Goal: Ask a question: Seek information or help from site administrators or community

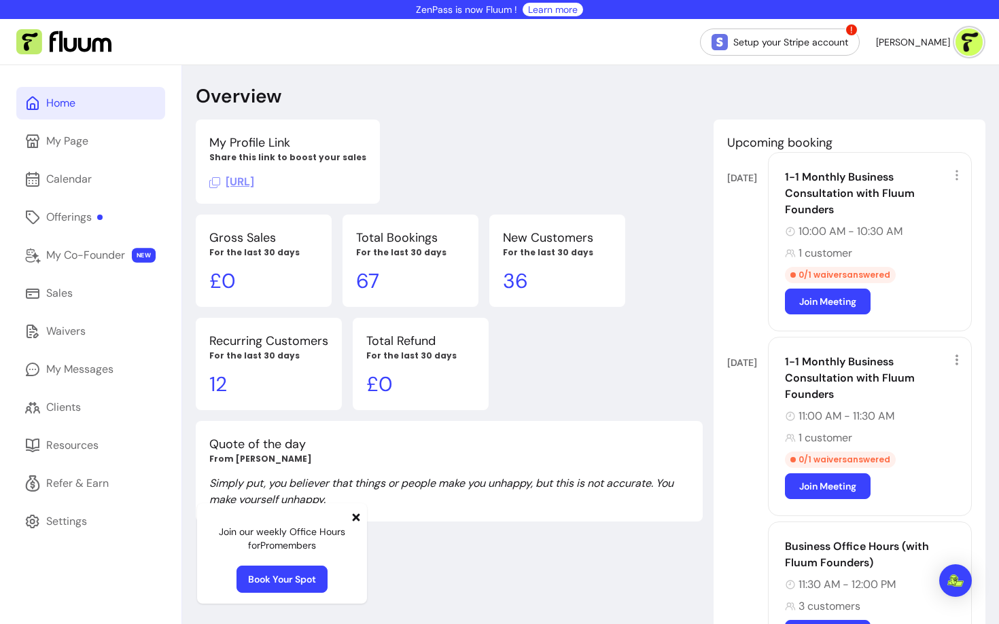
click at [357, 518] on icon at bounding box center [356, 517] width 11 height 11
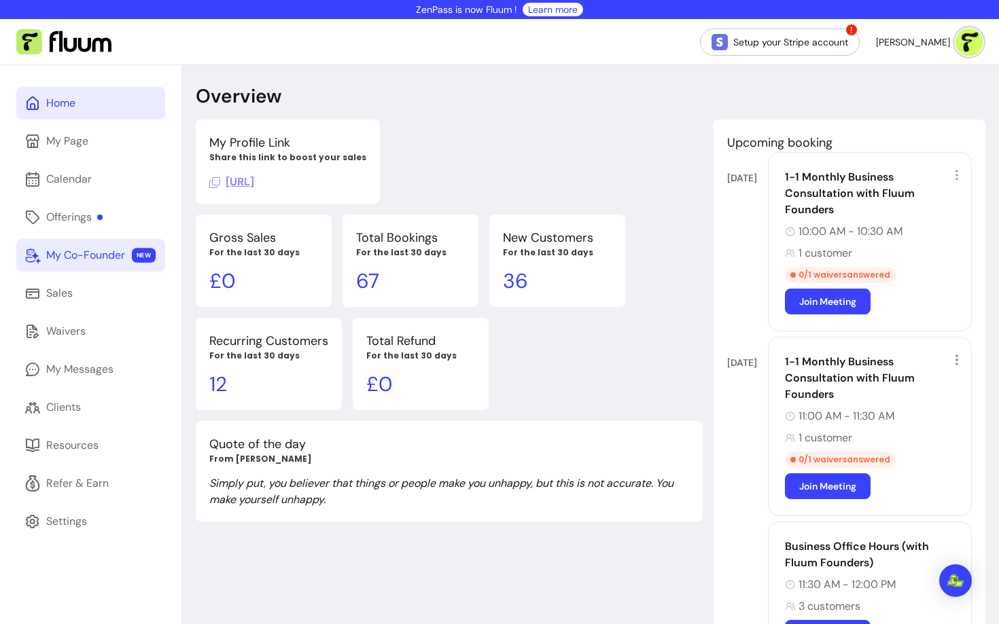
click at [88, 259] on div "My Co-Founder" at bounding box center [85, 255] width 79 height 16
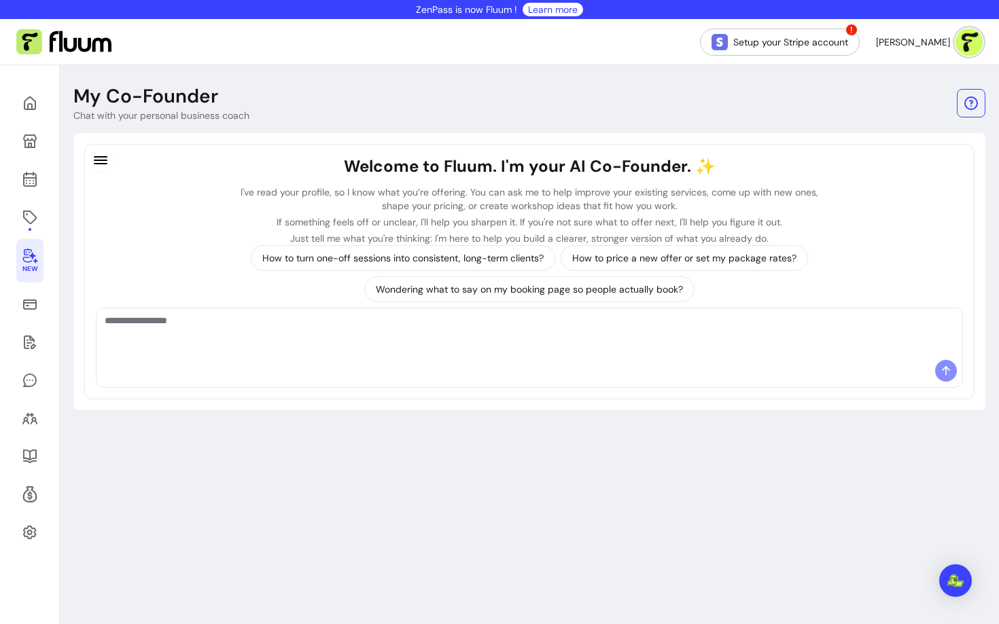
click at [183, 339] on textarea "Ask me anything..." at bounding box center [529, 334] width 849 height 41
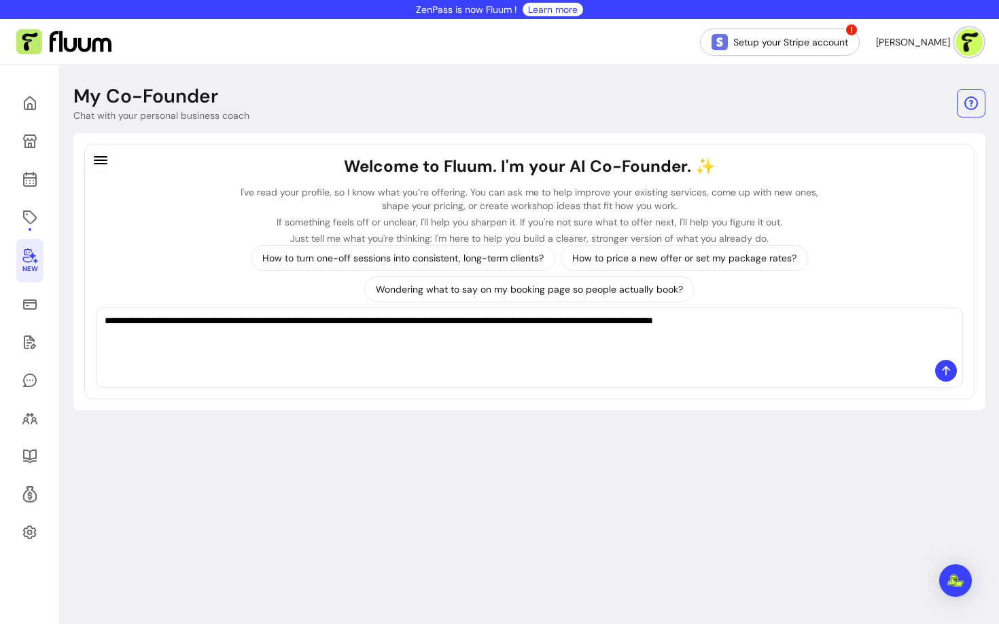
type textarea "**********"
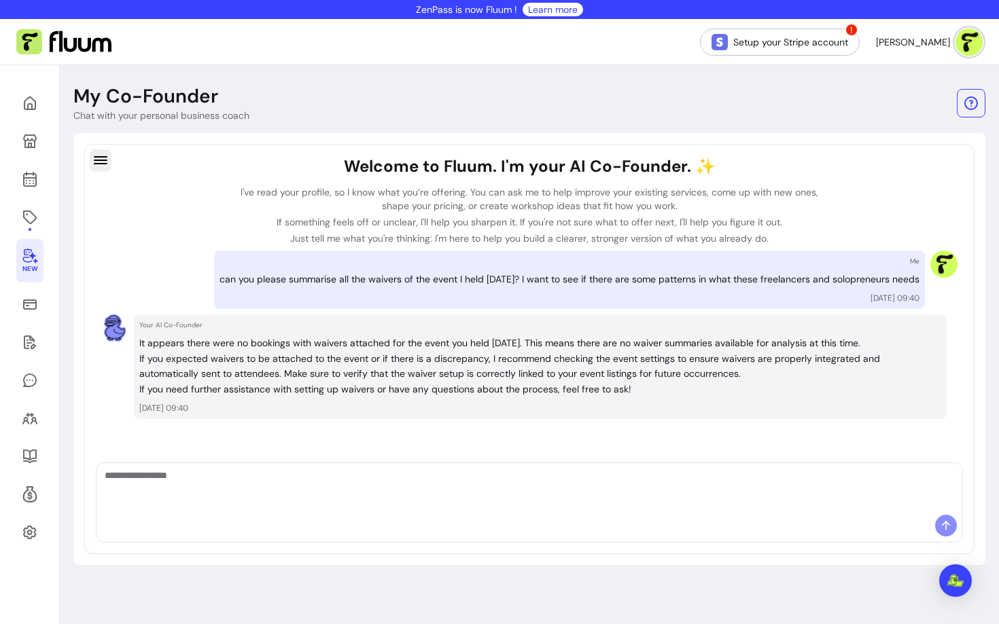
click at [103, 162] on icon "button" at bounding box center [100, 160] width 16 height 16
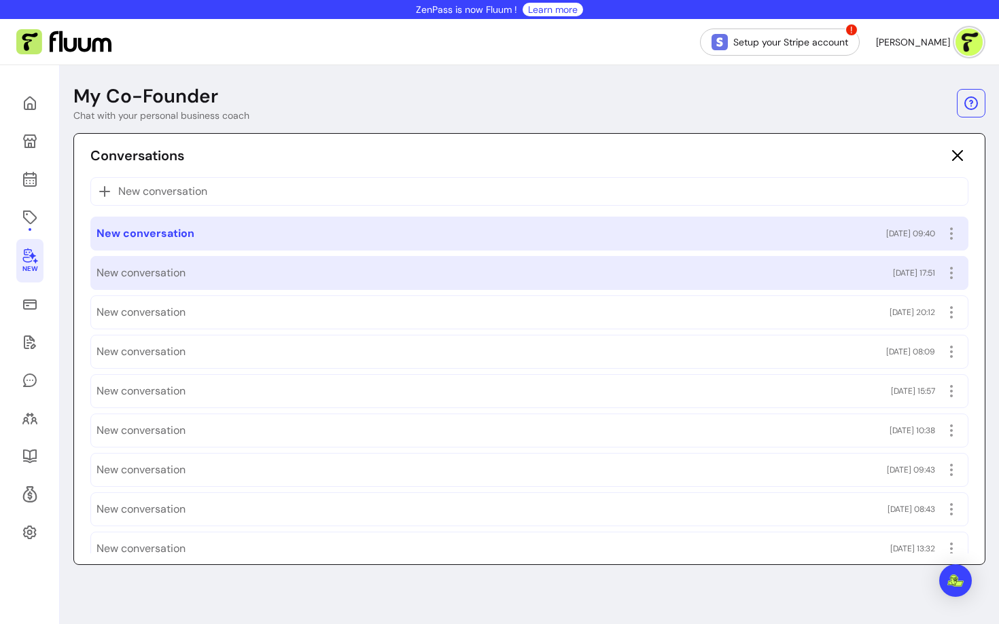
click at [165, 264] on div "New conversation [DATE] 17:51" at bounding box center [529, 273] width 866 height 22
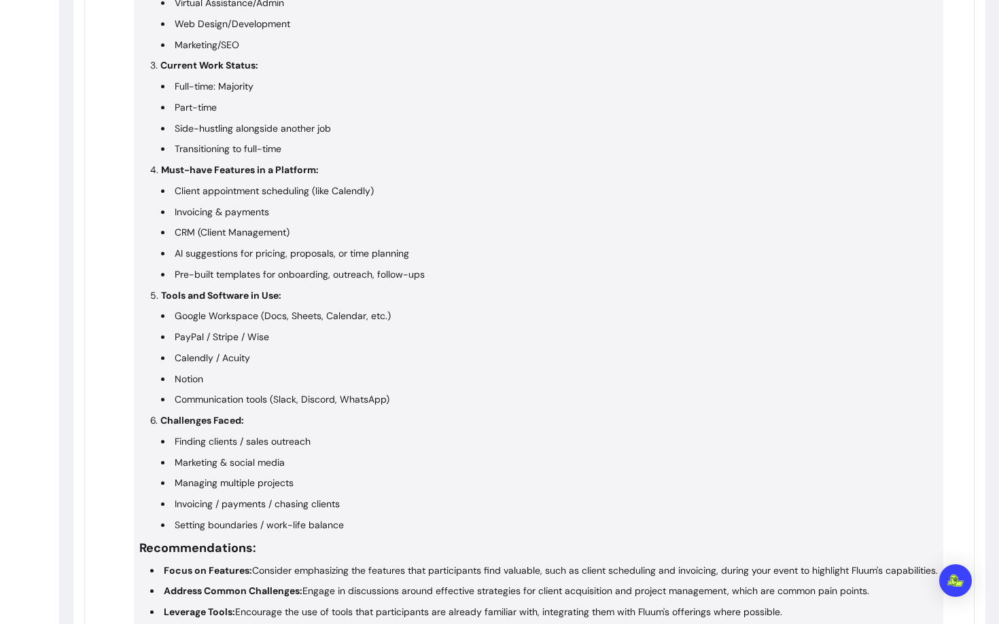
scroll to position [717, 0]
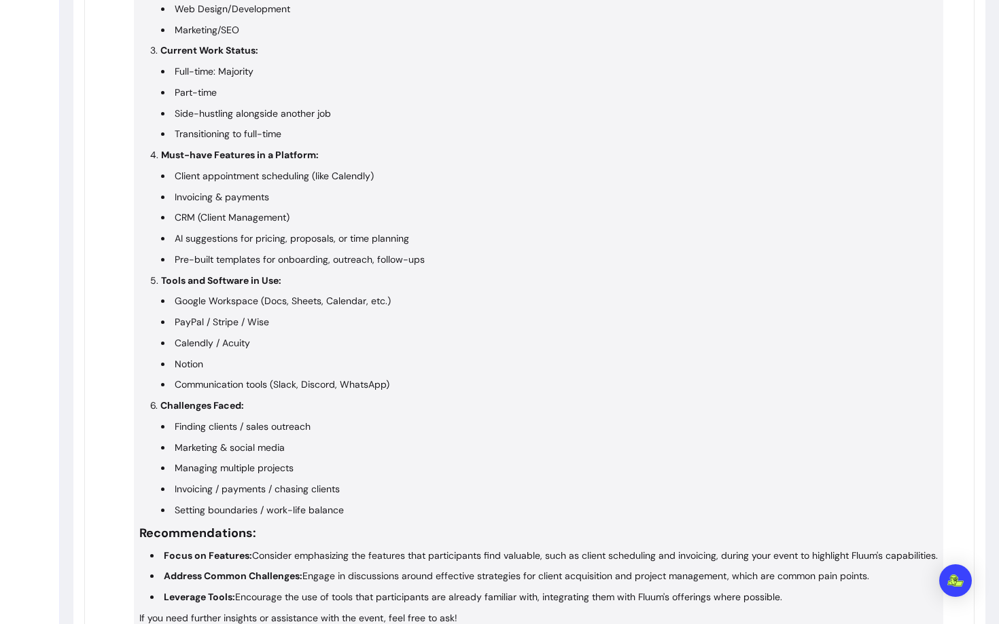
click at [280, 243] on li "AI suggestions for pricing, proposals, or time planning" at bounding box center [549, 239] width 777 height 16
drag, startPoint x: 217, startPoint y: 234, endPoint x: 388, endPoint y: 230, distance: 170.6
click at [389, 230] on ul "Client appointment scheduling (like Calendly) Invoicing & payments CRM (Client …" at bounding box center [543, 217] width 787 height 99
click at [370, 235] on li "AI suggestions for pricing, proposals, or time planning" at bounding box center [549, 239] width 777 height 16
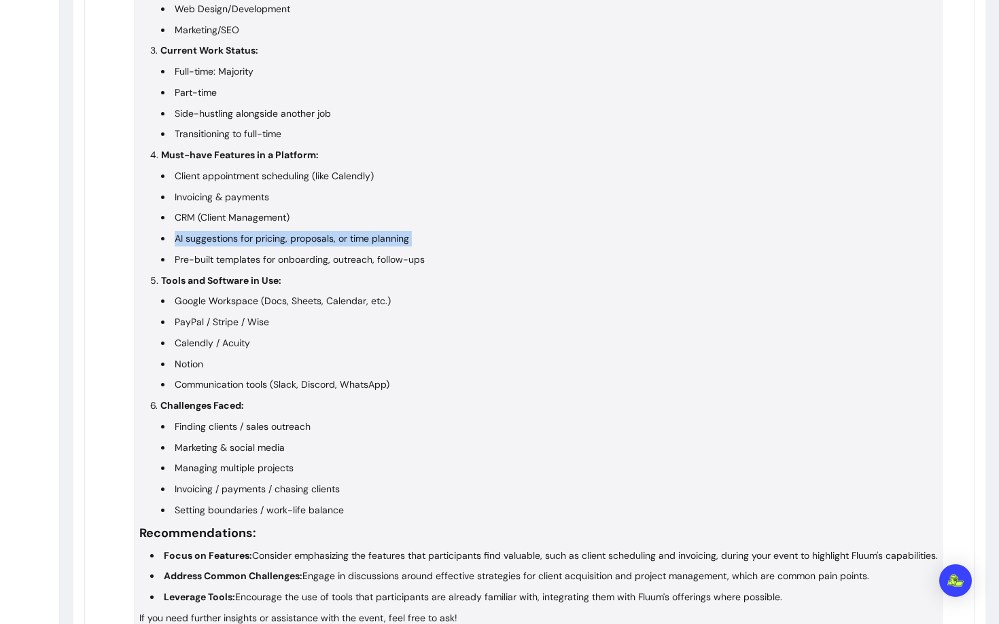
click at [370, 235] on li "AI suggestions for pricing, proposals, or time planning" at bounding box center [549, 239] width 777 height 16
click at [328, 253] on li "Pre-built templates for onboarding, outreach, follow-ups" at bounding box center [549, 260] width 777 height 16
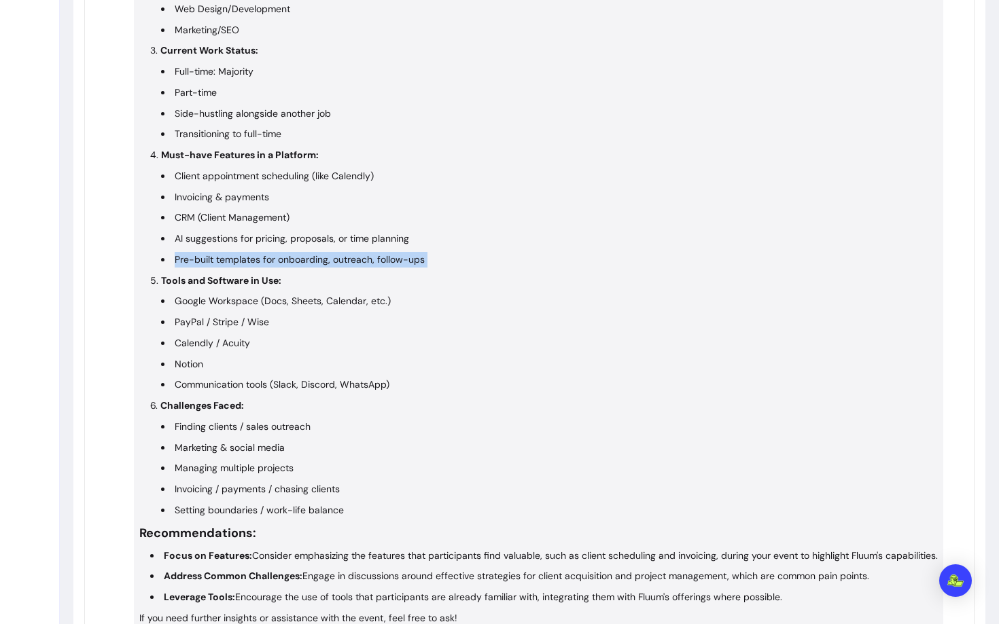
click at [328, 253] on li "Pre-built templates for onboarding, outreach, follow-ups" at bounding box center [549, 260] width 777 height 16
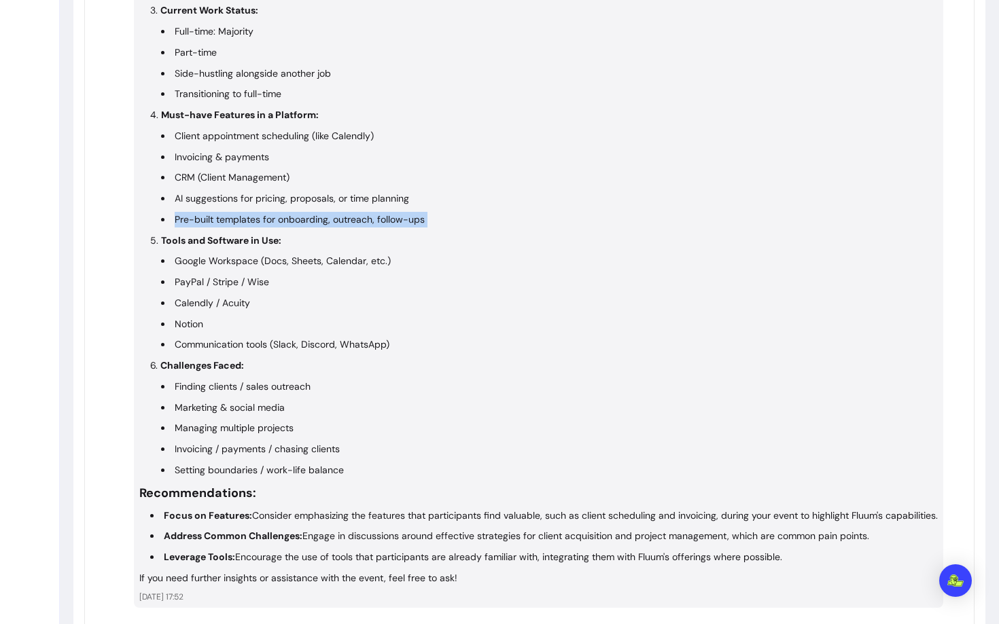
scroll to position [793, 0]
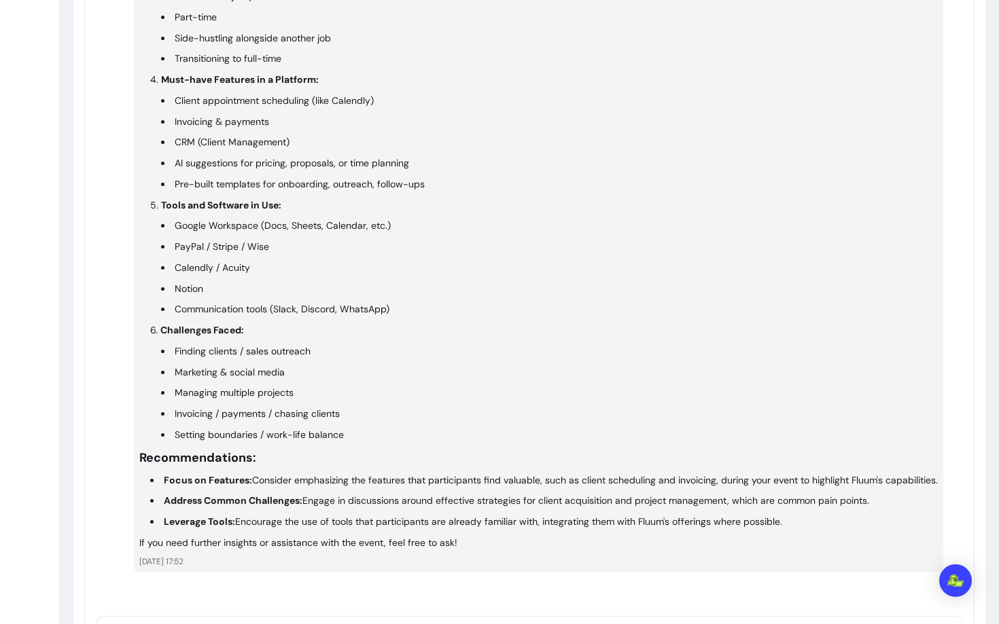
click at [245, 349] on li "Finding clients / sales outreach" at bounding box center [549, 352] width 777 height 16
click at [240, 372] on li "Marketing & social media" at bounding box center [549, 373] width 777 height 16
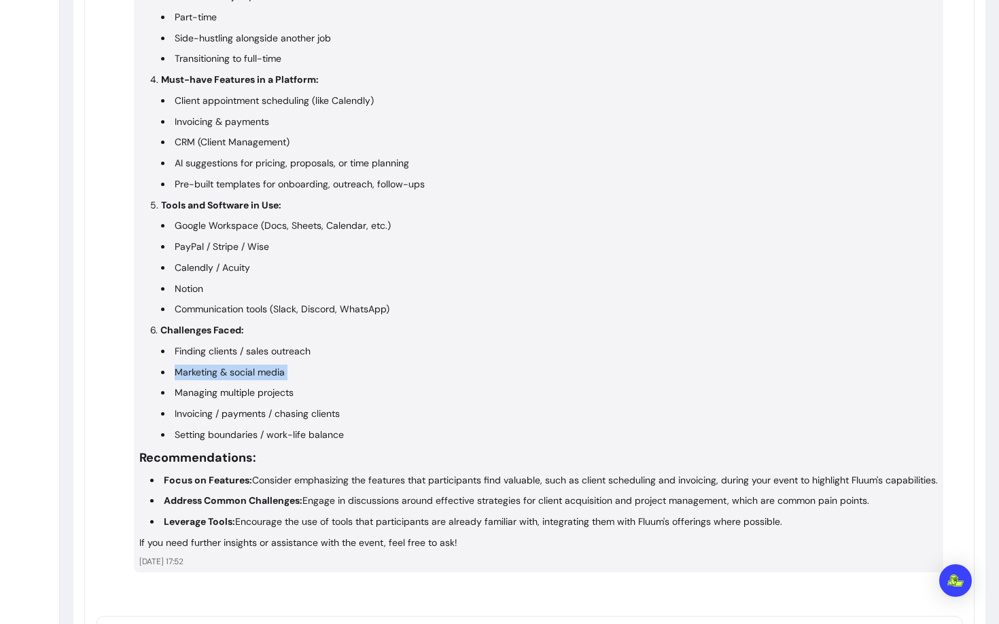
click at [240, 372] on li "Marketing & social media" at bounding box center [549, 373] width 777 height 16
click at [240, 401] on ul "Finding clients / sales outreach Marketing & social media Managing multiple pro…" at bounding box center [543, 393] width 787 height 99
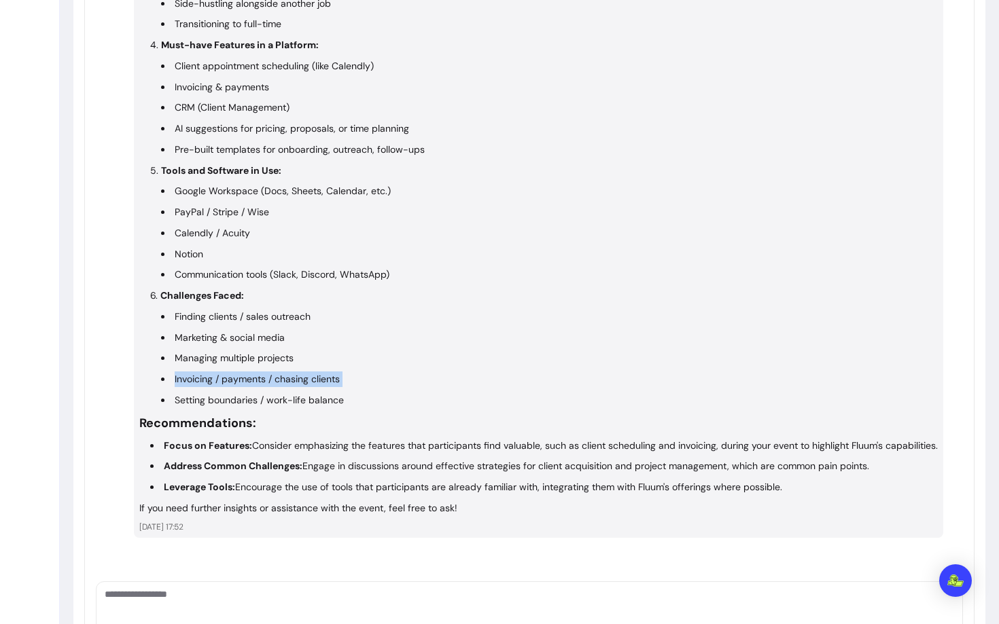
scroll to position [833, 0]
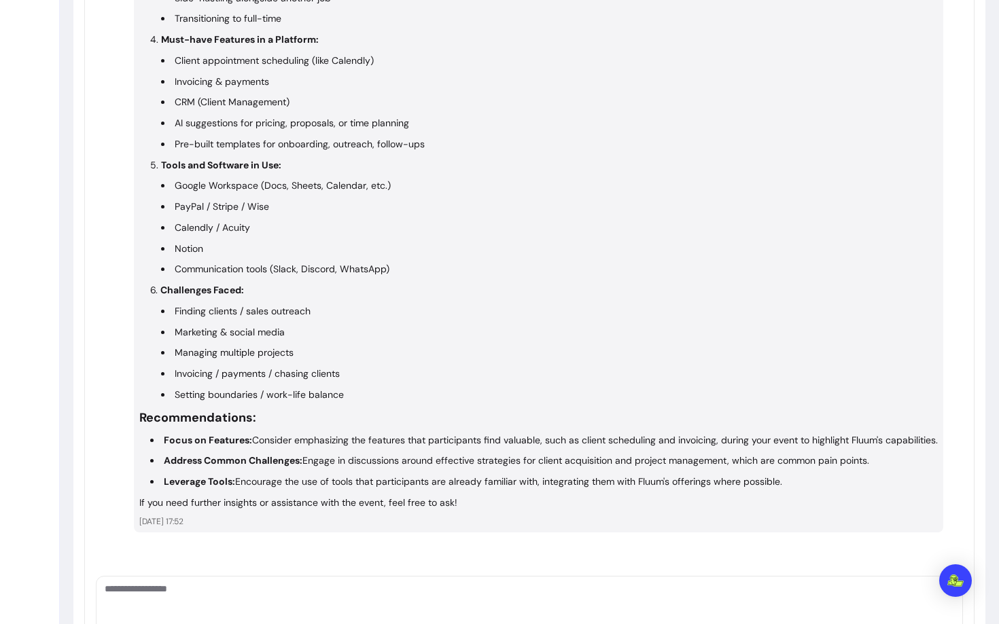
click at [261, 439] on li "Focus on Features: Consider emphasizing the features that participants find val…" at bounding box center [543, 441] width 787 height 16
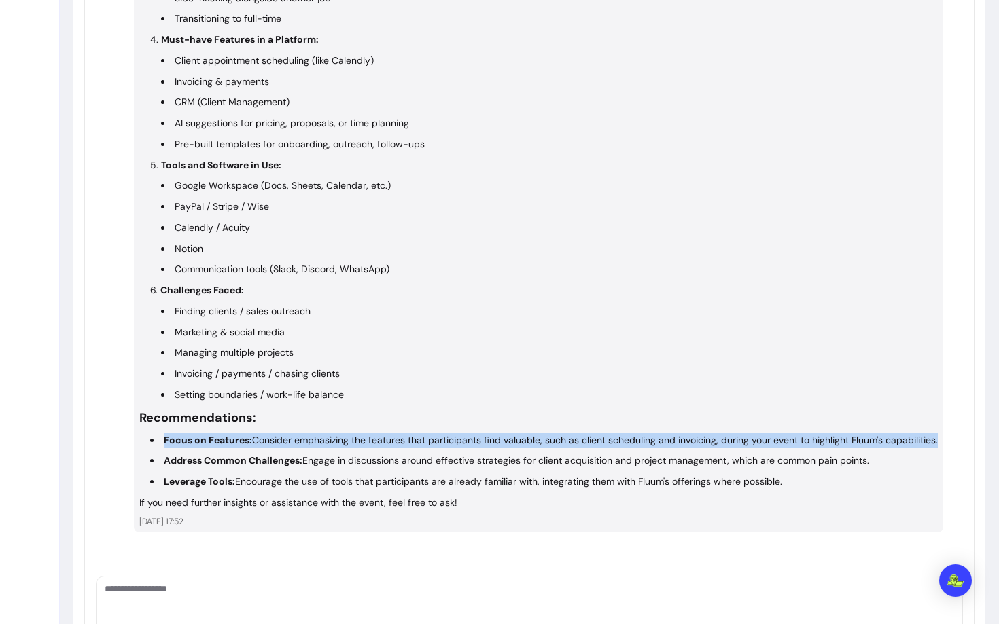
click at [261, 439] on li "Focus on Features: Consider emphasizing the features that participants find val…" at bounding box center [543, 441] width 787 height 16
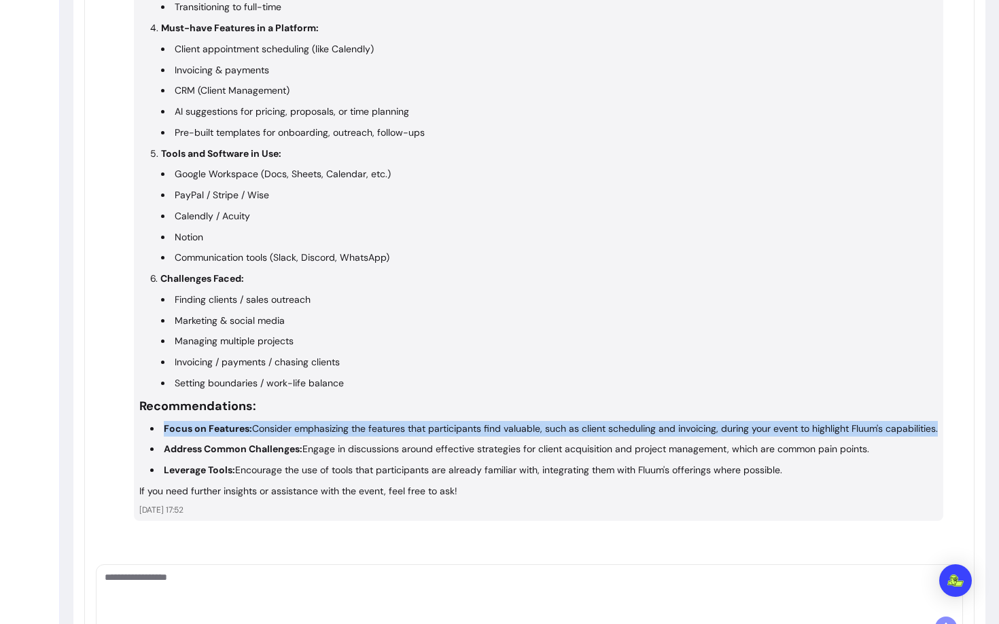
scroll to position [846, 0]
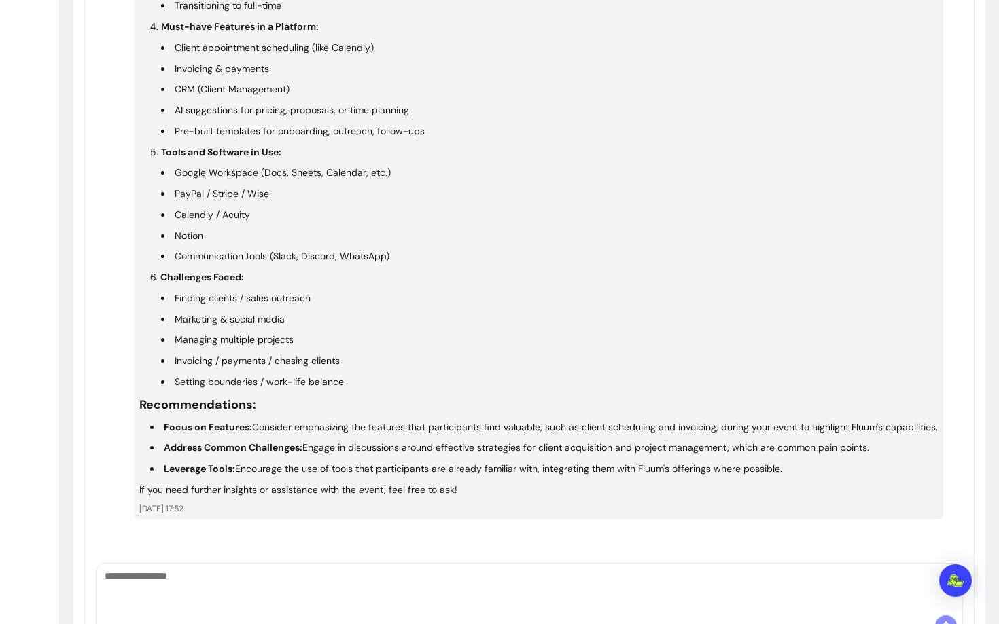
click at [251, 450] on strong "Address Common Challenges:" at bounding box center [233, 448] width 139 height 12
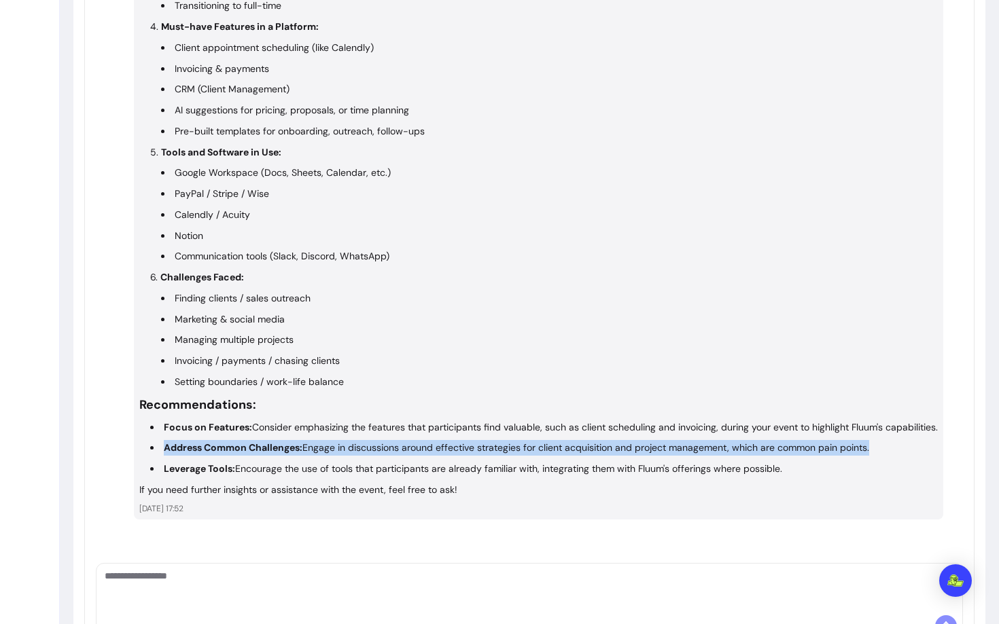
click at [251, 450] on strong "Address Common Challenges:" at bounding box center [233, 448] width 139 height 12
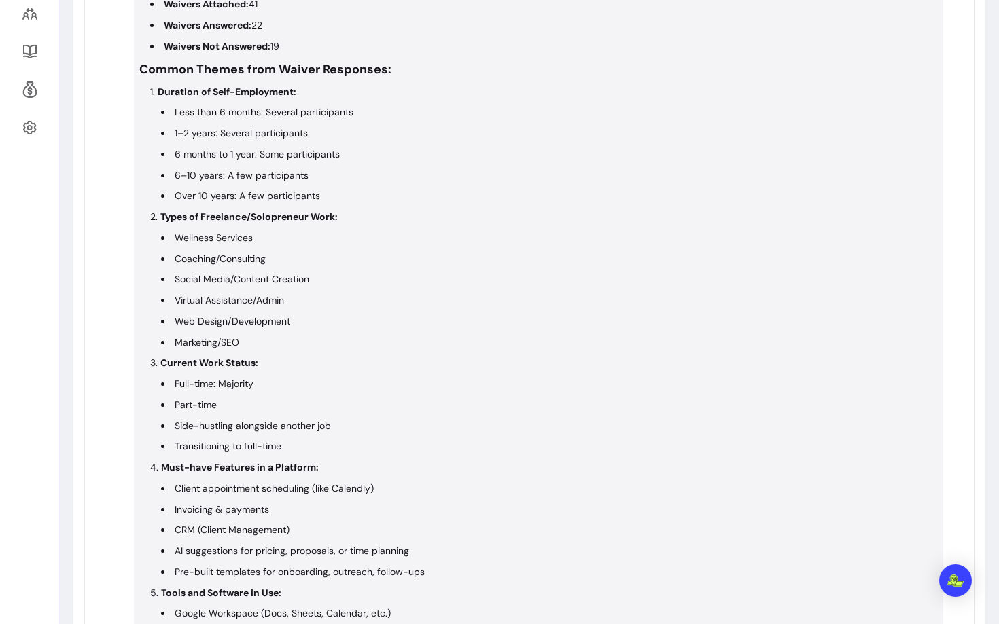
scroll to position [0, 0]
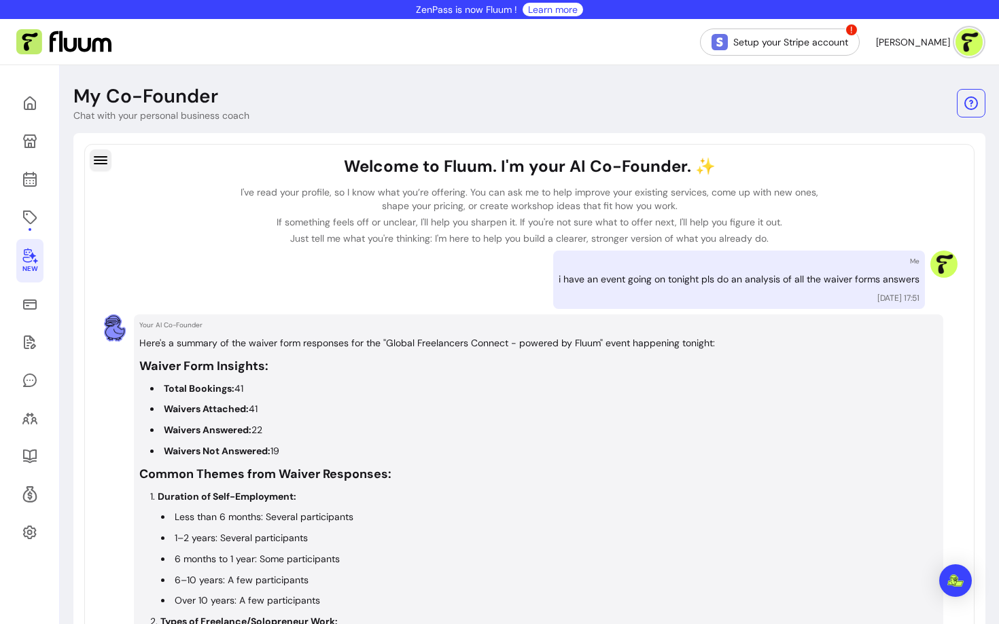
click at [102, 158] on icon "button" at bounding box center [100, 160] width 16 height 16
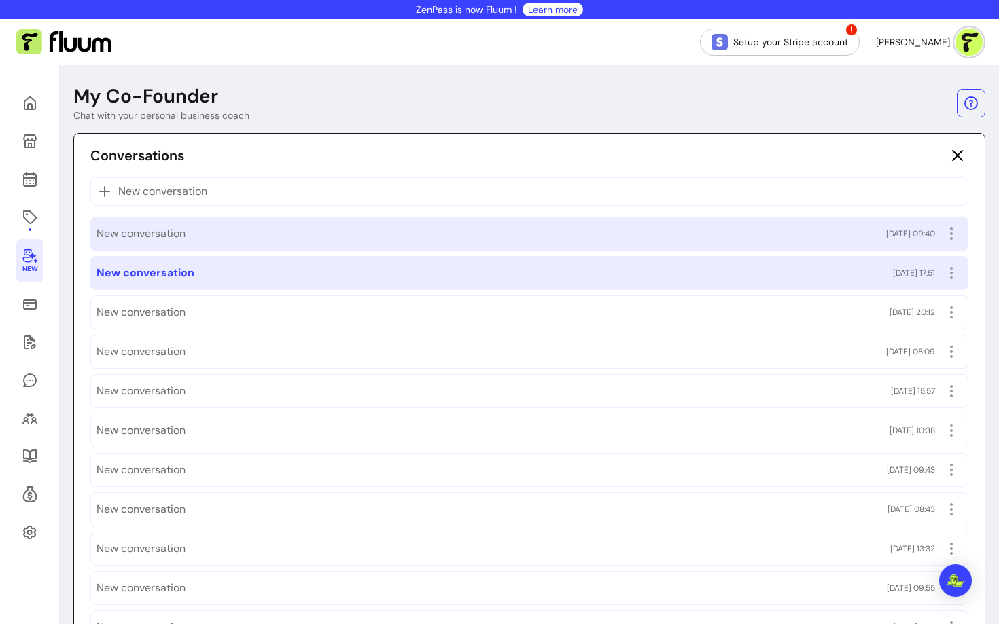
click at [190, 230] on div "New conversation [DATE] 09:40" at bounding box center [529, 234] width 866 height 22
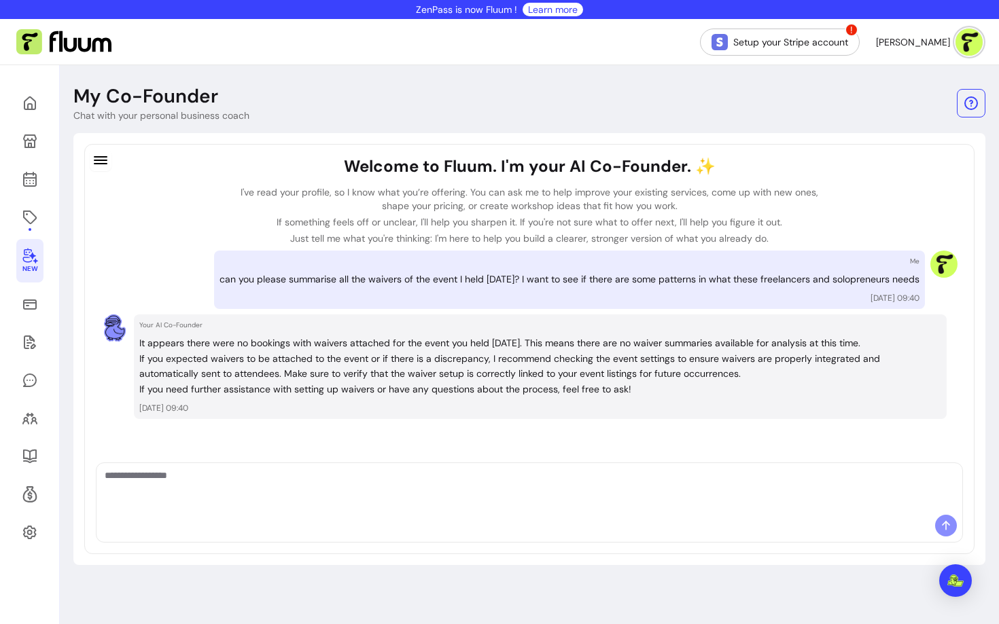
click at [289, 489] on textarea "Ask me anything..." at bounding box center [529, 489] width 849 height 41
type textarea "**********"
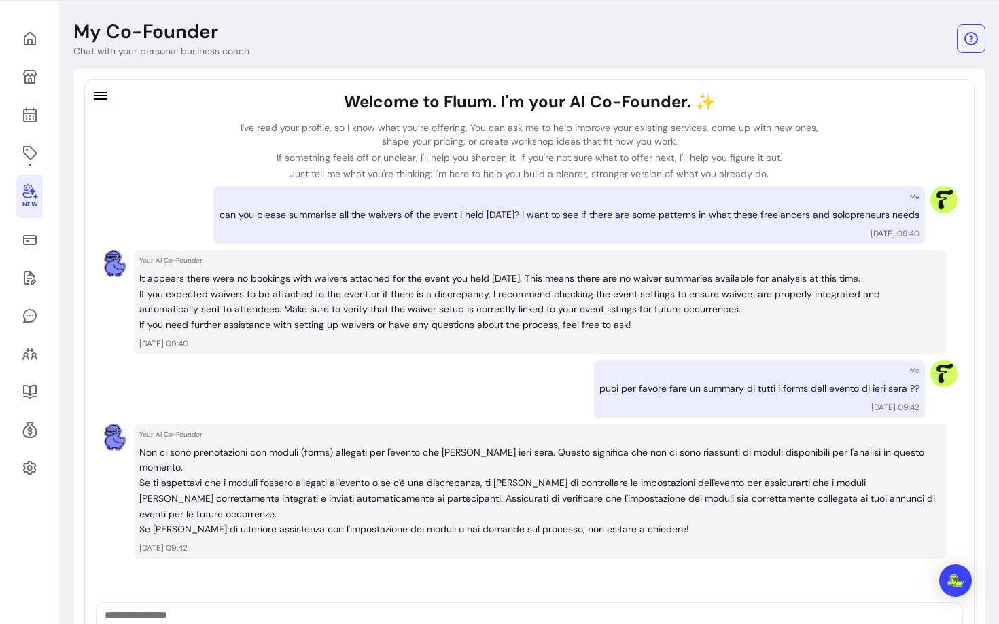
scroll to position [101, 0]
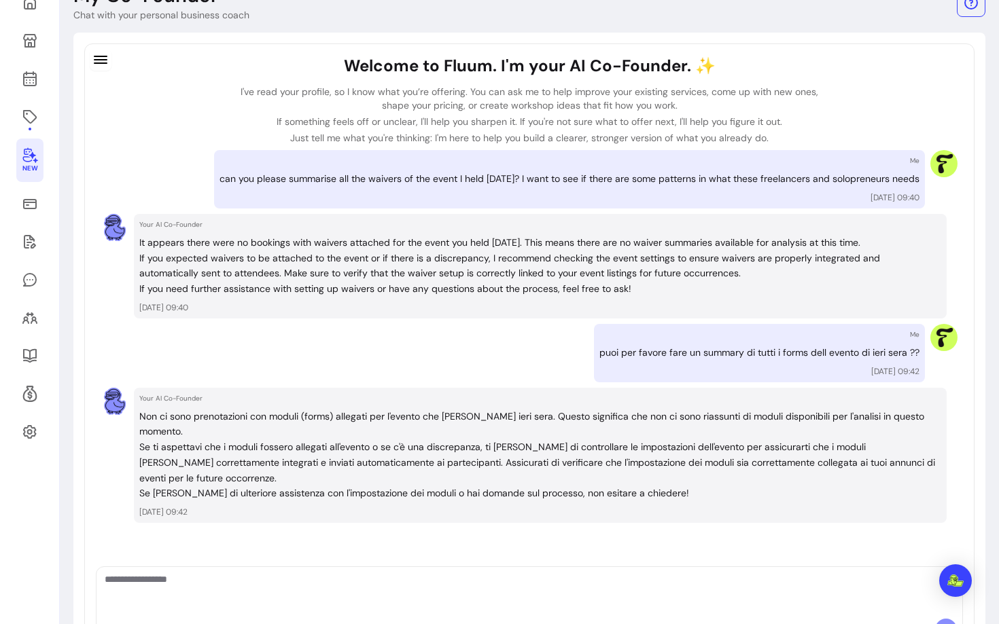
click at [277, 573] on textarea "Ask me anything..." at bounding box center [529, 593] width 849 height 41
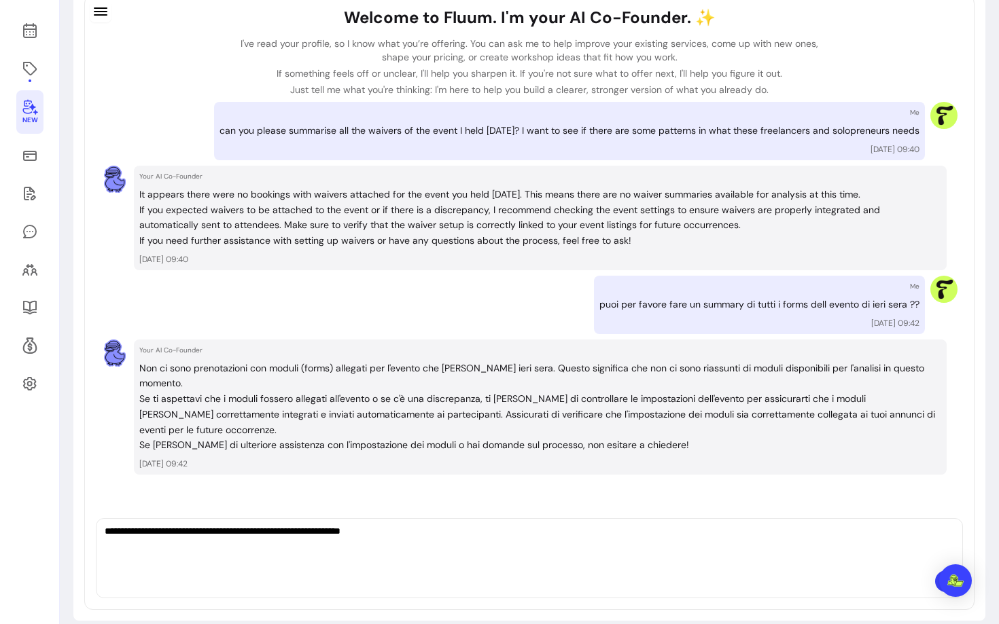
type textarea "**********"
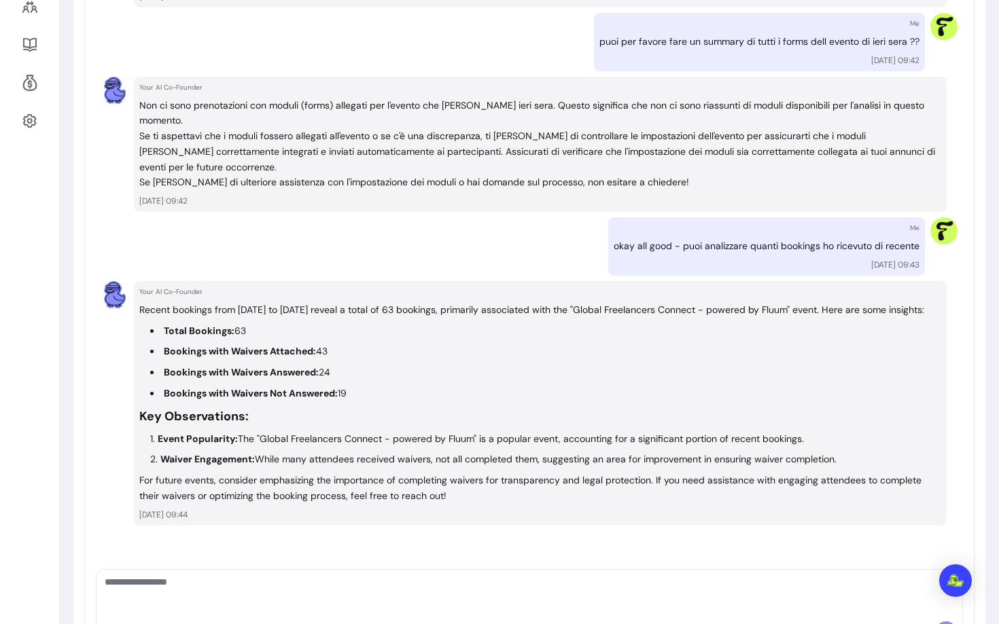
scroll to position [414, 0]
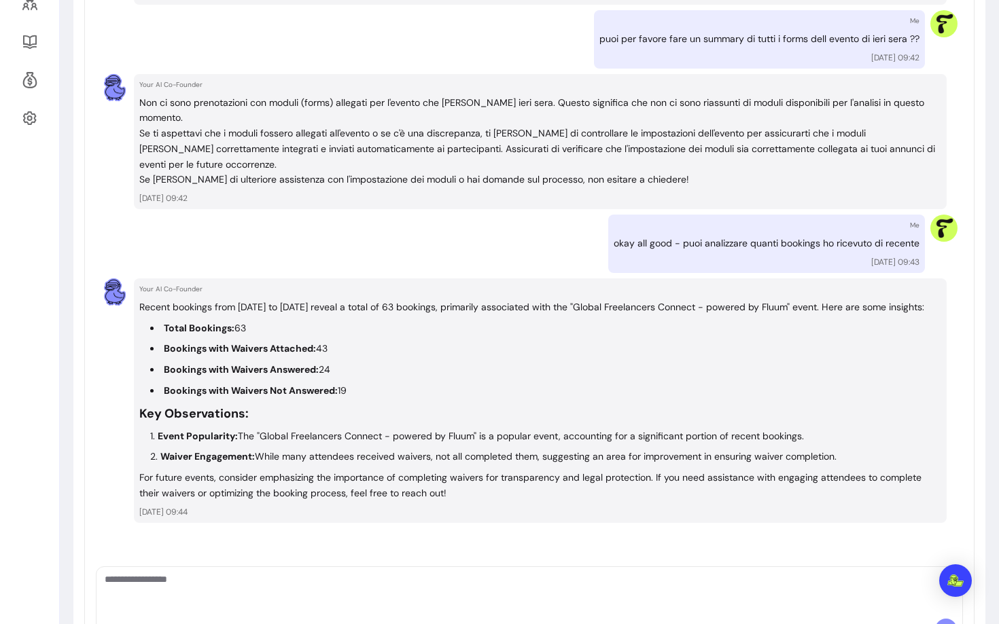
click at [314, 451] on li "Waiver Engagement: While many attendees received waivers, not all completed the…" at bounding box center [545, 457] width 791 height 16
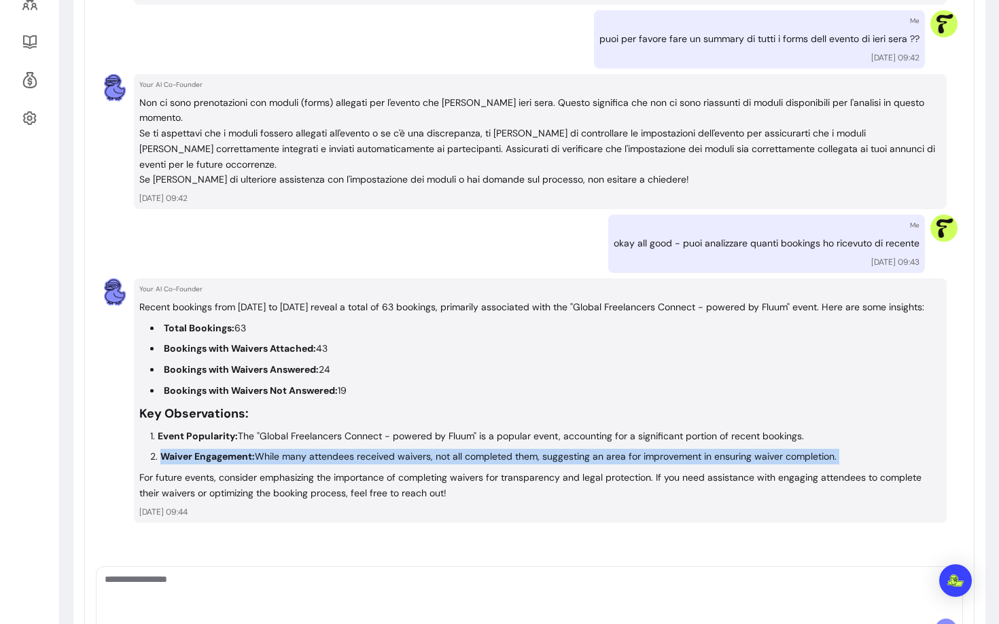
click at [314, 451] on li "Waiver Engagement: While many attendees received waivers, not all completed the…" at bounding box center [545, 457] width 791 height 16
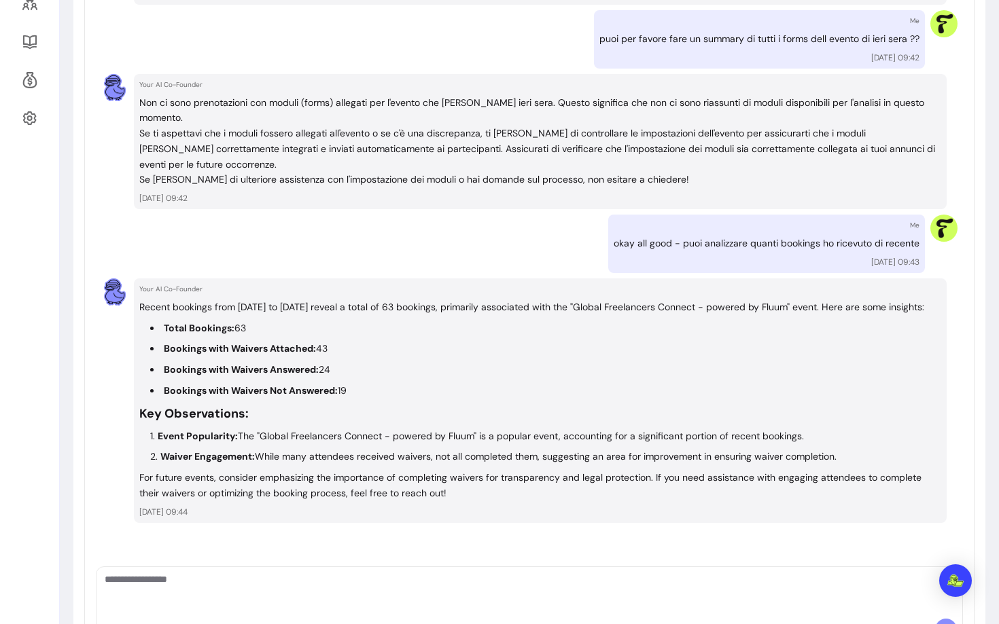
click at [313, 482] on p "For future events, consider emphasizing the importance of completing waivers fo…" at bounding box center [540, 485] width 802 height 31
click at [309, 492] on p "For future events, consider emphasizing the importance of completing waivers fo…" at bounding box center [540, 485] width 802 height 31
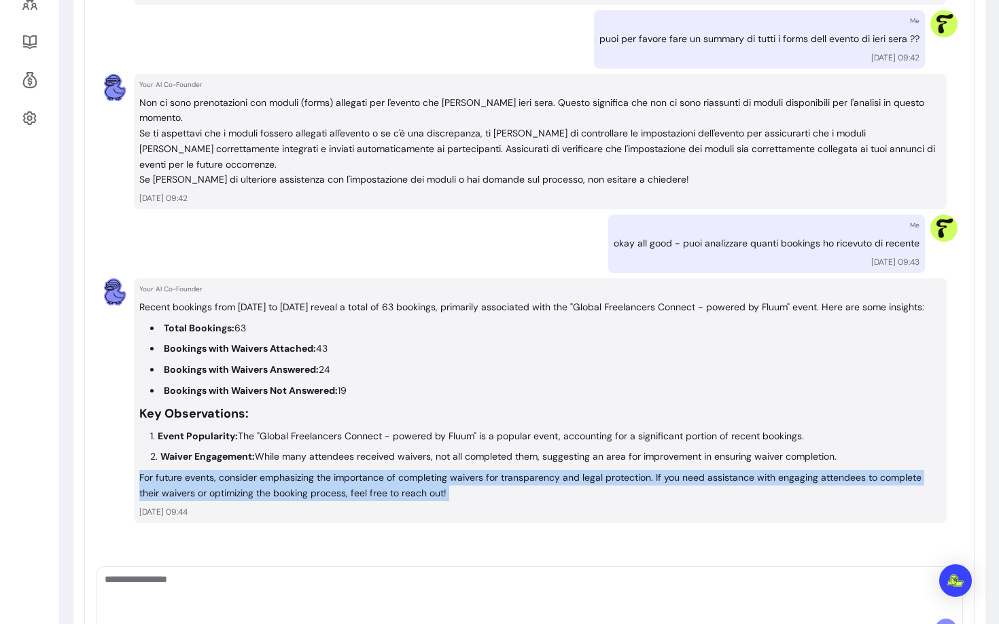
click at [309, 492] on p "For future events, consider emphasizing the importance of completing waivers fo…" at bounding box center [540, 485] width 802 height 31
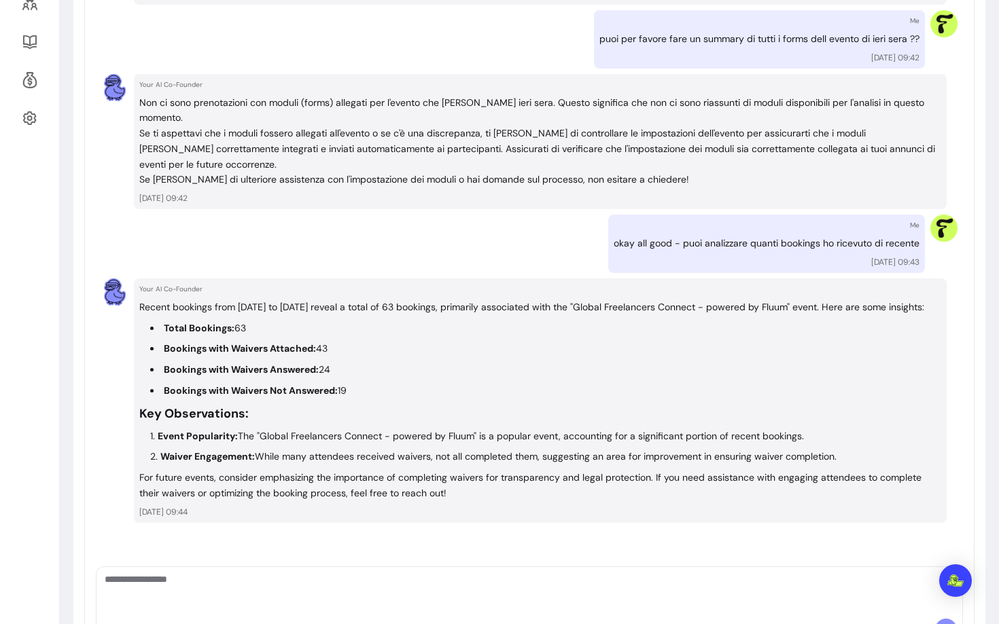
click at [274, 579] on textarea "Ask me anything..." at bounding box center [529, 593] width 849 height 41
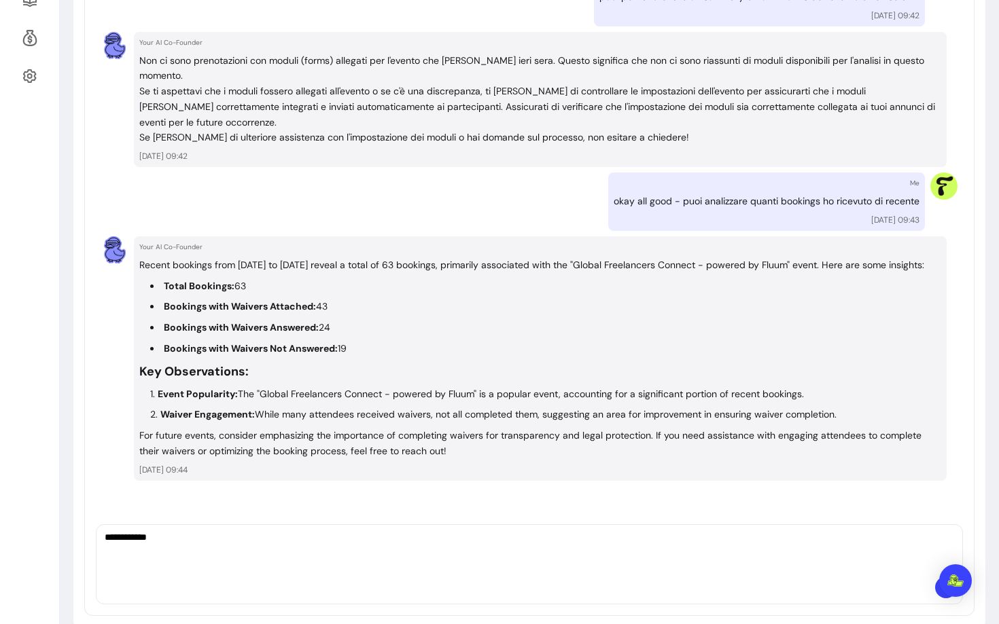
scroll to position [456, 0]
type textarea "**********"
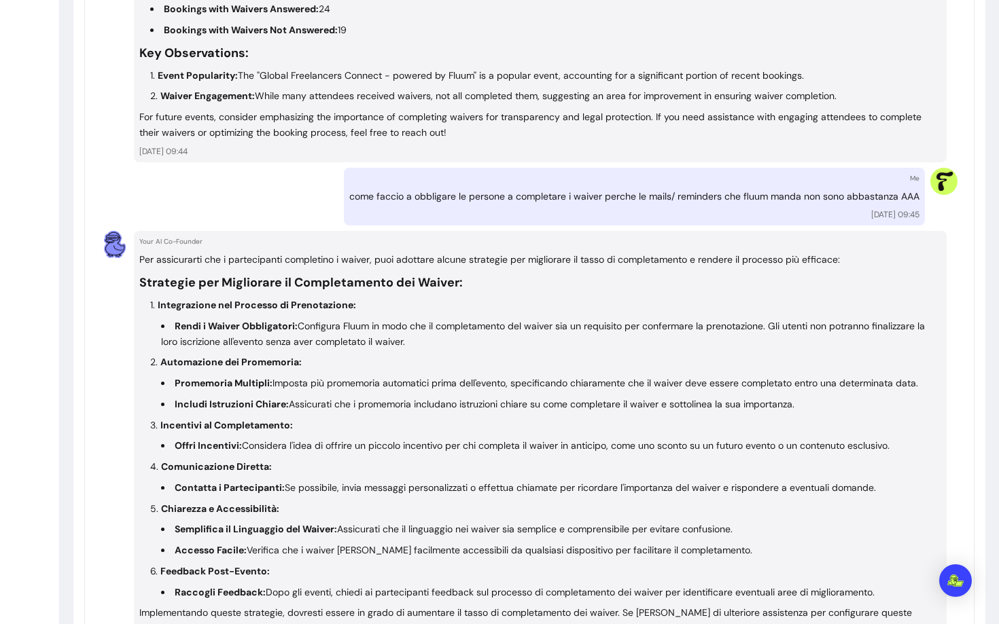
scroll to position [874, 0]
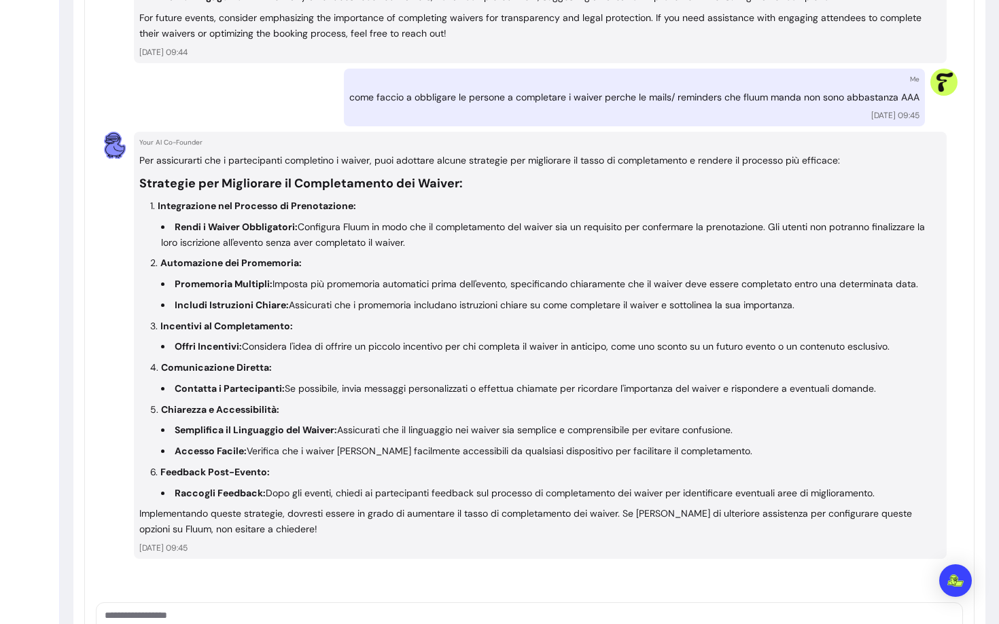
click at [412, 285] on li "Promemoria Multipli: Imposta più promemoria automatici prima dell'evento, speci…" at bounding box center [551, 285] width 780 height 16
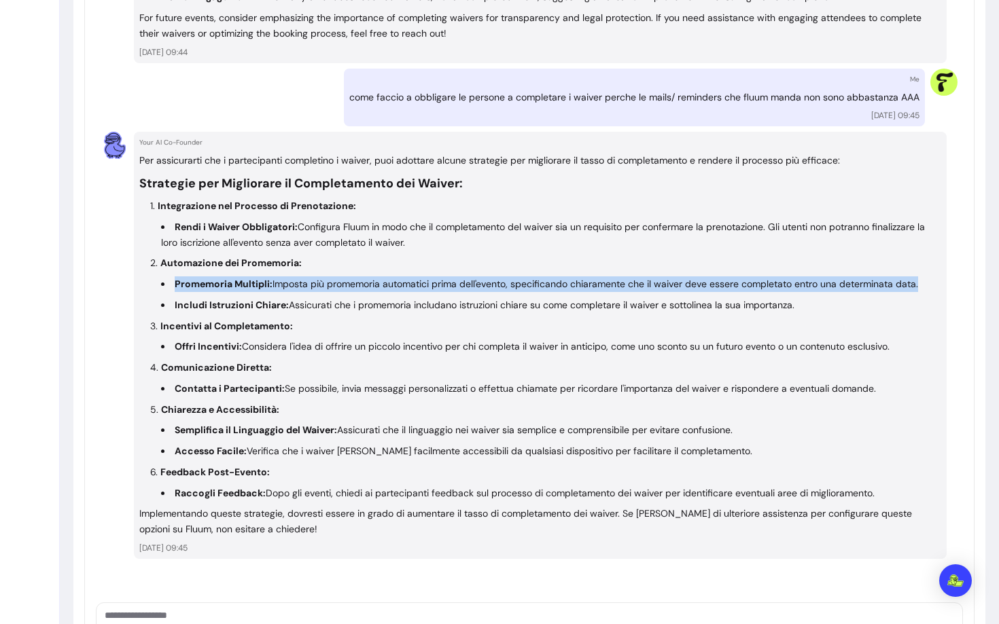
click at [412, 285] on li "Promemoria Multipli: Imposta più promemoria automatici prima dell'evento, speci…" at bounding box center [551, 285] width 780 height 16
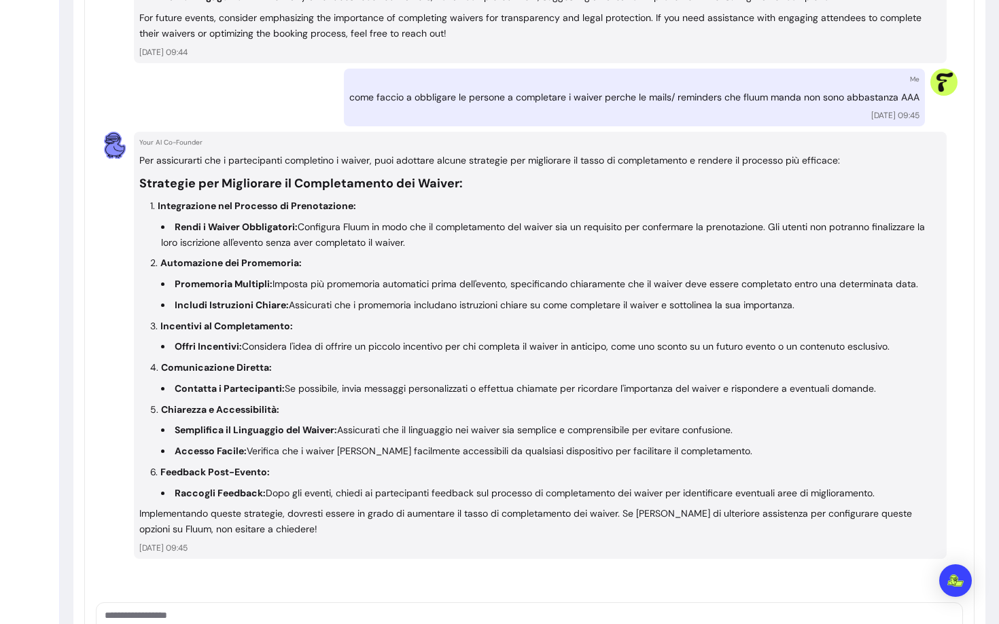
click at [390, 306] on li "Includi Istruzioni Chiare: Assicurati che i promemoria includano istruzioni chi…" at bounding box center [551, 306] width 780 height 16
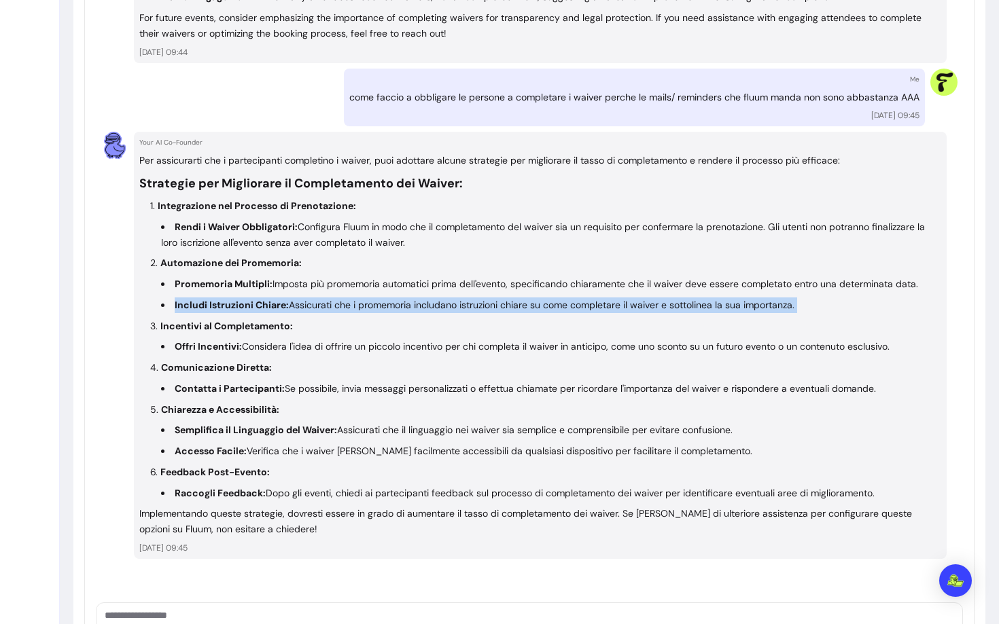
click at [390, 306] on li "Includi Istruzioni Chiare: Assicurati che i promemoria includano istruzioni chi…" at bounding box center [551, 306] width 780 height 16
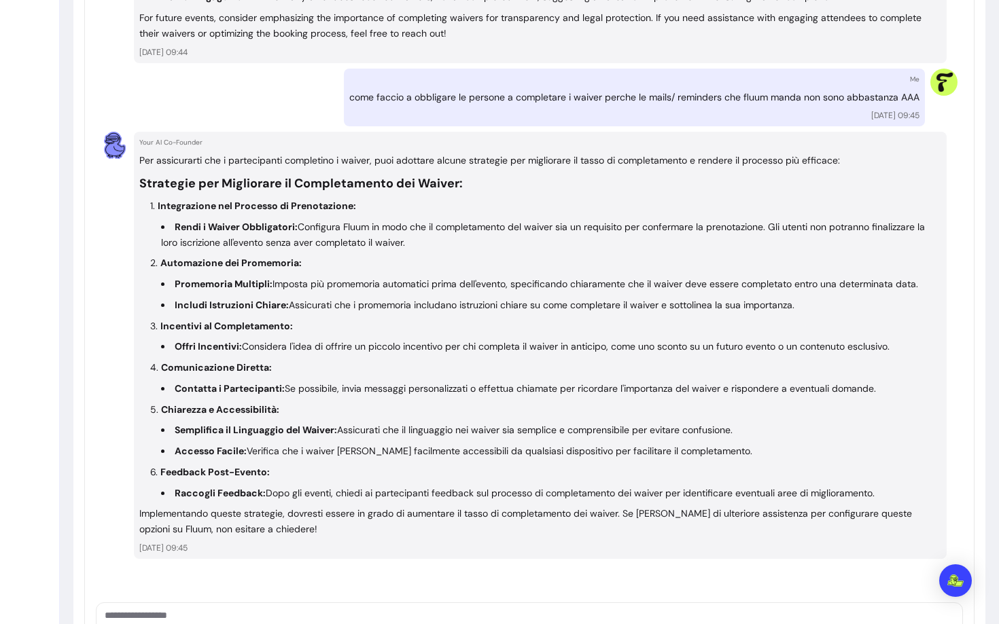
click at [367, 340] on li "Offri Incentivi: Considera l'idea di offrire un piccolo incentivo per chi compl…" at bounding box center [551, 347] width 780 height 16
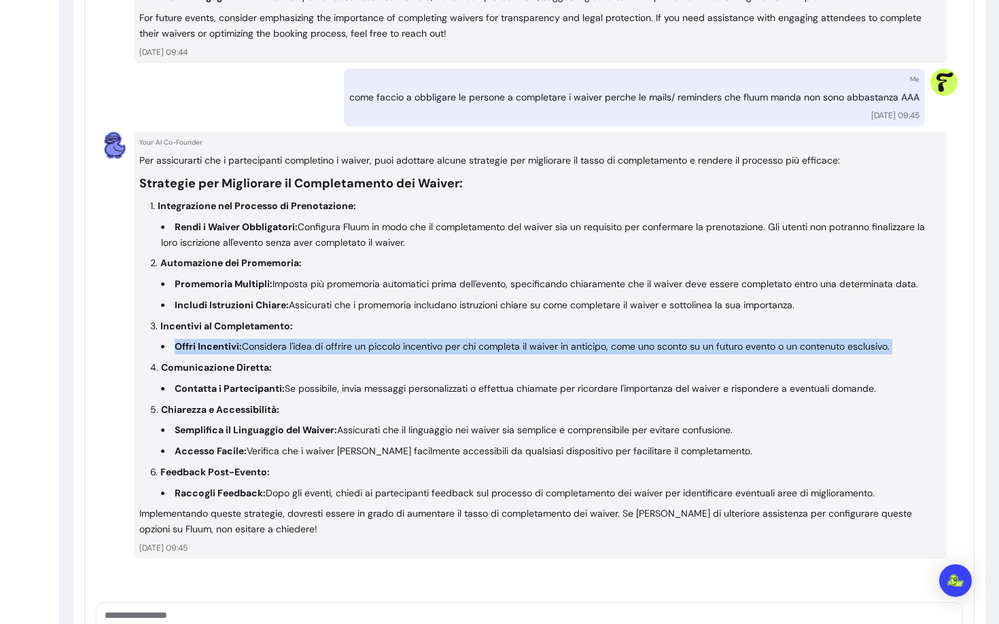
click at [367, 340] on li "Offri Incentivi: Considera l'idea di offrire un piccolo incentivo per chi compl…" at bounding box center [551, 347] width 780 height 16
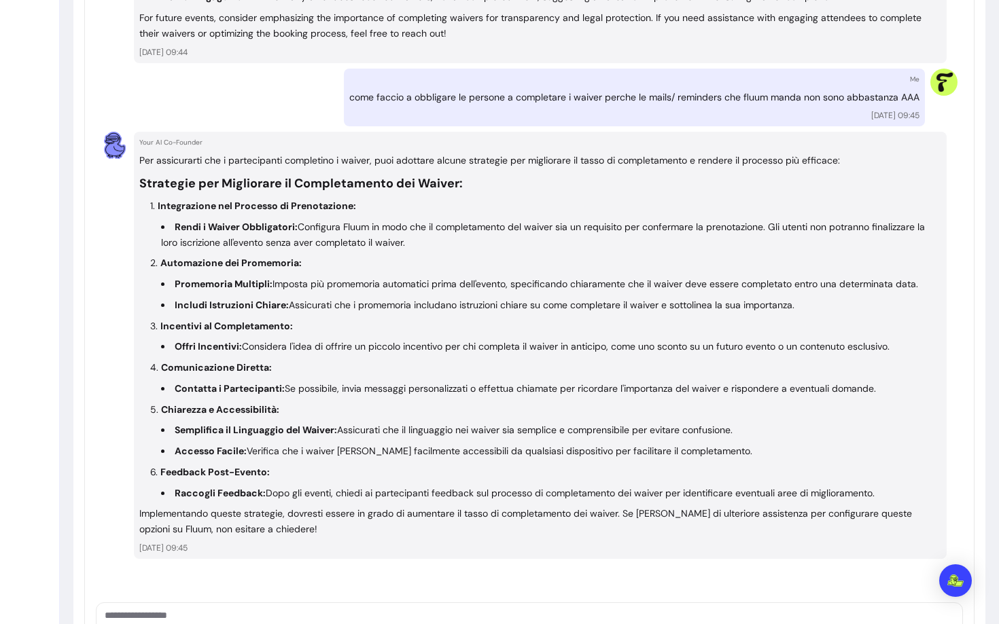
click at [325, 383] on li "Contatta i Partecipanti: Se possibile, invia messaggi personalizzati o effettua…" at bounding box center [551, 389] width 780 height 16
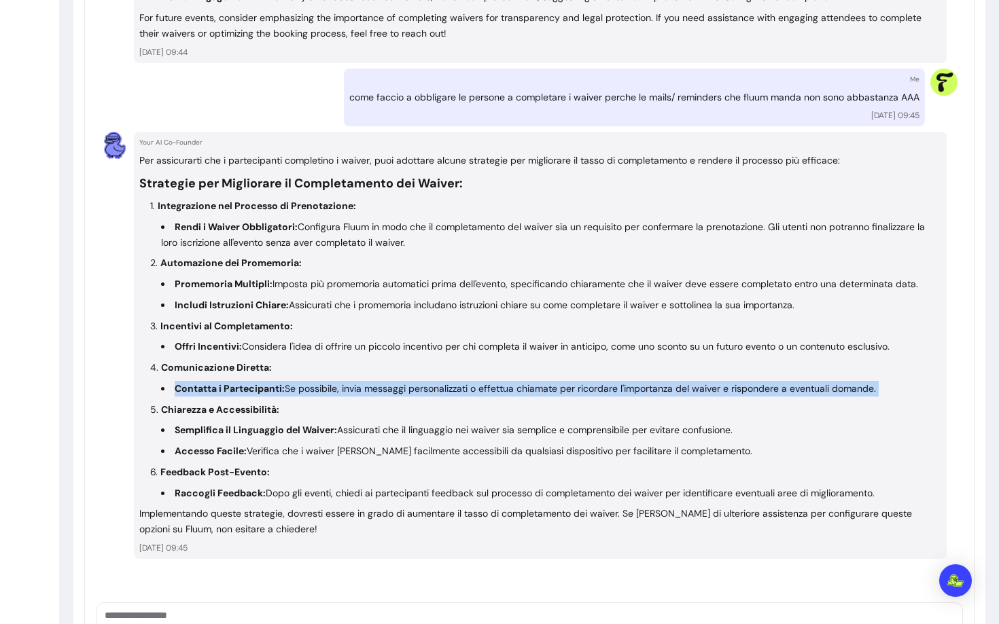
click at [325, 383] on li "Contatta i Partecipanti: Se possibile, invia messaggi personalizzati o effettua…" at bounding box center [551, 389] width 780 height 16
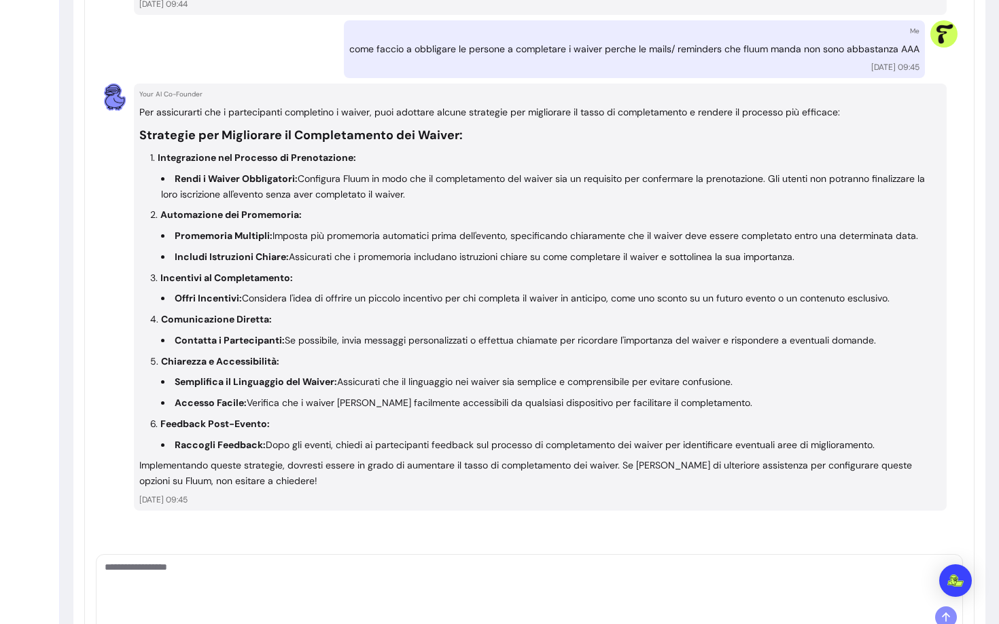
click at [280, 385] on strong "Semplifica il Linguaggio del Waiver:" at bounding box center [256, 382] width 162 height 12
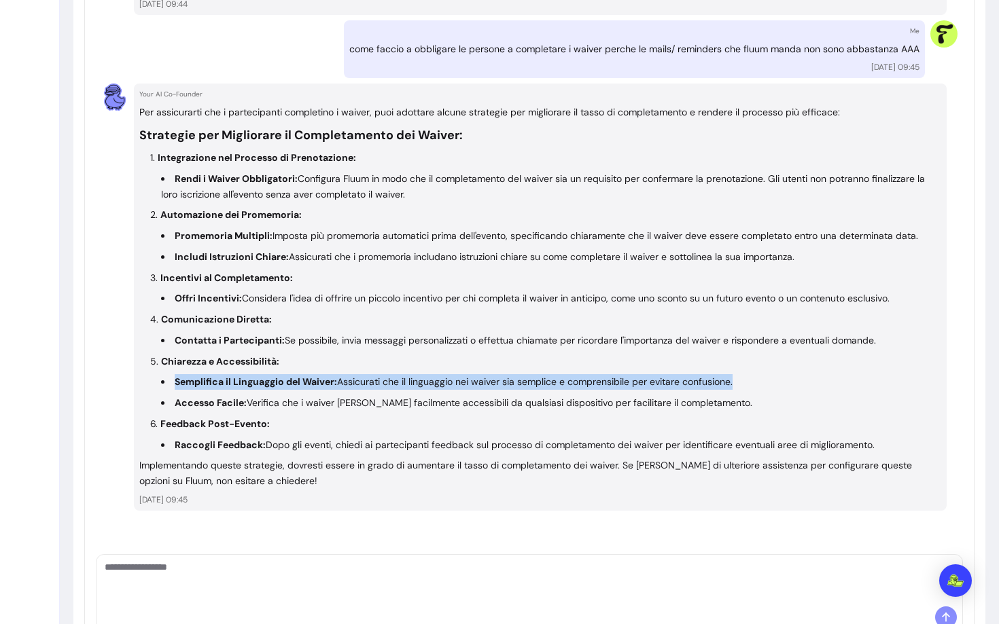
click at [280, 385] on strong "Semplifica il Linguaggio del Waiver:" at bounding box center [256, 382] width 162 height 12
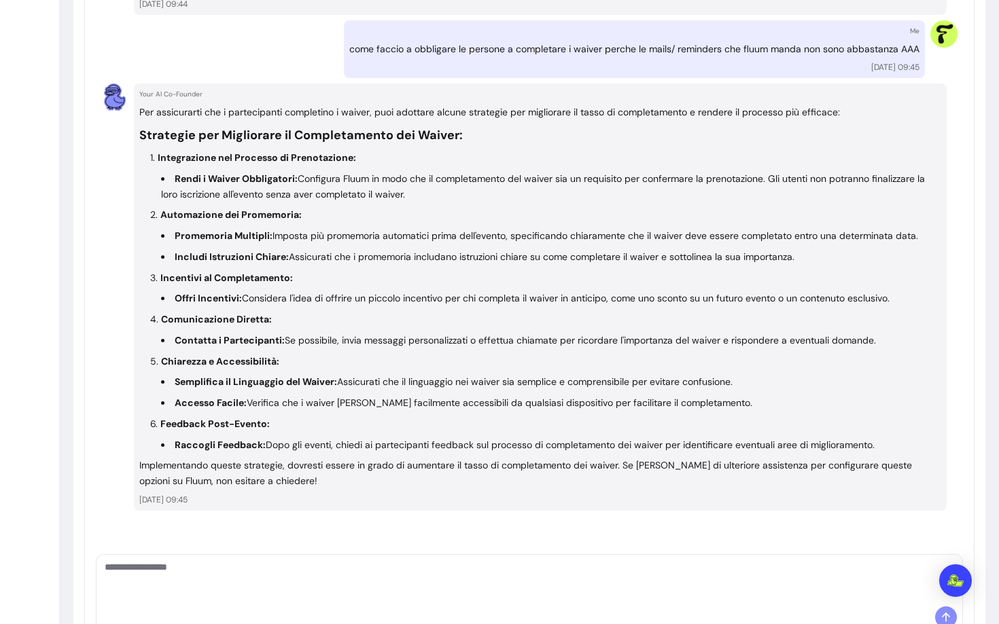
click at [277, 400] on li "Accesso Facile: Verifica che i waiver [PERSON_NAME] facilmente accessibili da q…" at bounding box center [551, 403] width 780 height 16
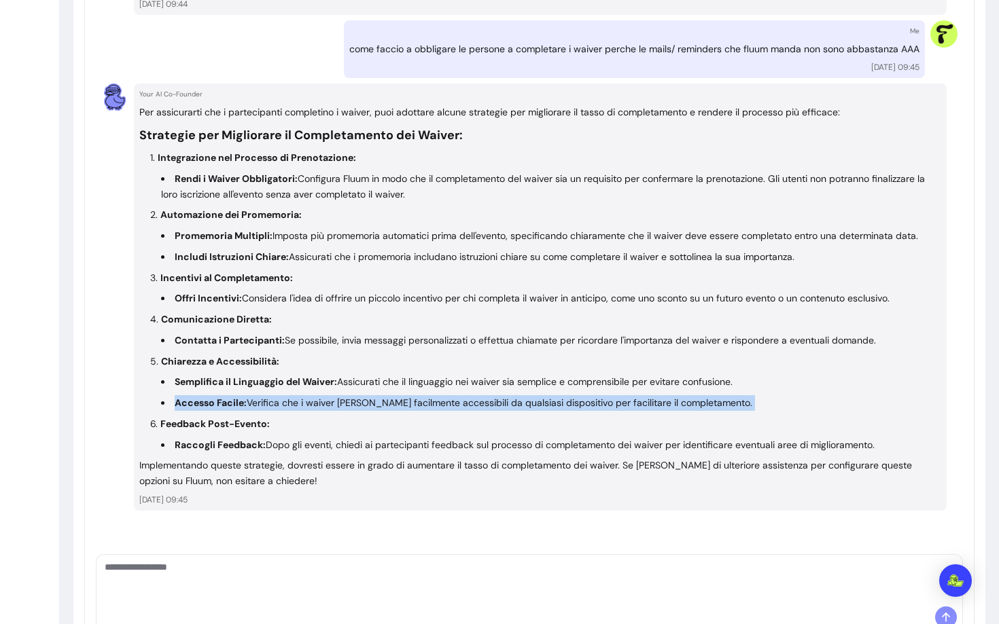
click at [277, 400] on li "Accesso Facile: Verifica che i waiver [PERSON_NAME] facilmente accessibili da q…" at bounding box center [551, 403] width 780 height 16
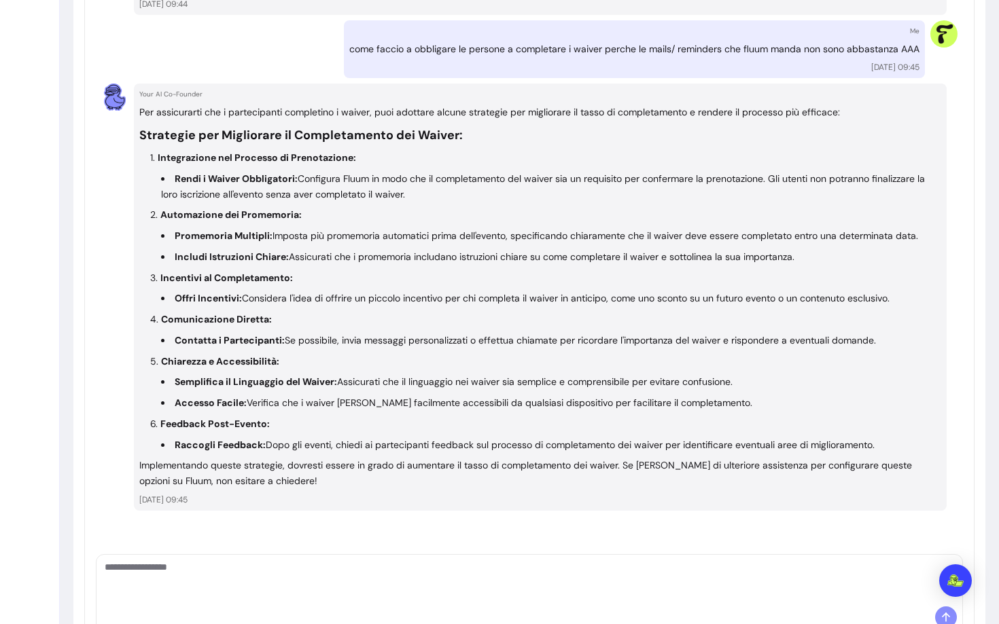
click at [263, 447] on li "Raccogli Feedback: Dopo gli eventi, chiedi ai partecipanti feedback sul process…" at bounding box center [551, 446] width 780 height 16
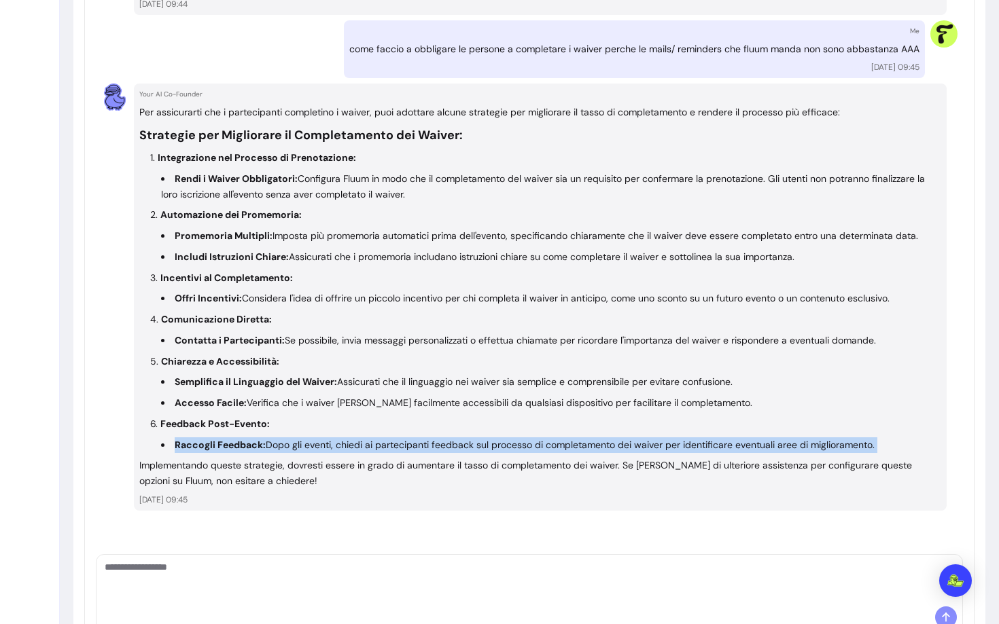
click at [263, 447] on li "Raccogli Feedback: Dopo gli eventi, chiedi ai partecipanti feedback sul process…" at bounding box center [551, 446] width 780 height 16
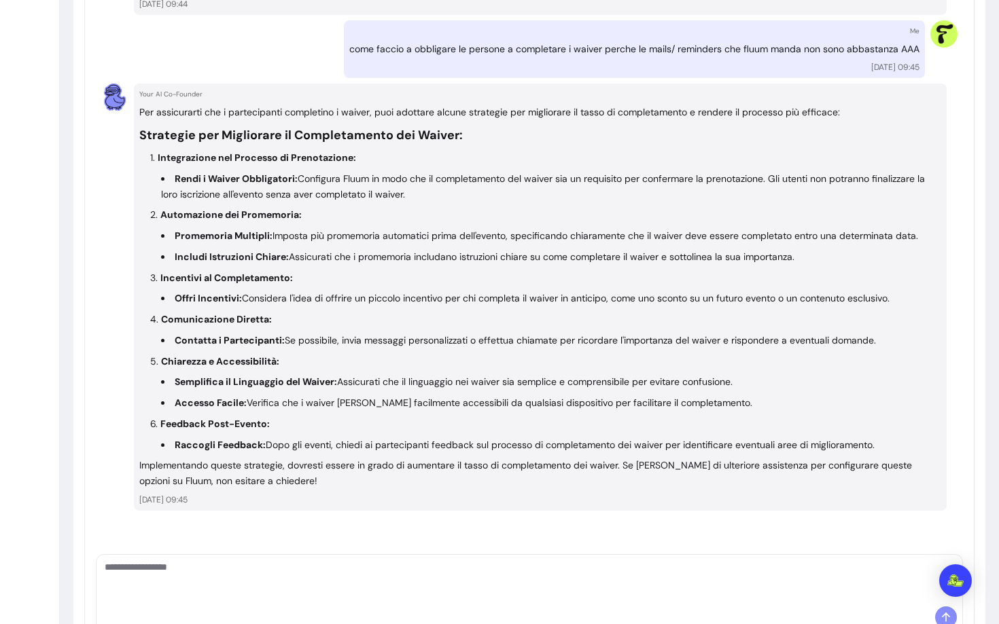
click at [238, 476] on p "Implementando queste strategie, dovresti essere in grado di aumentare il tasso …" at bounding box center [540, 473] width 802 height 31
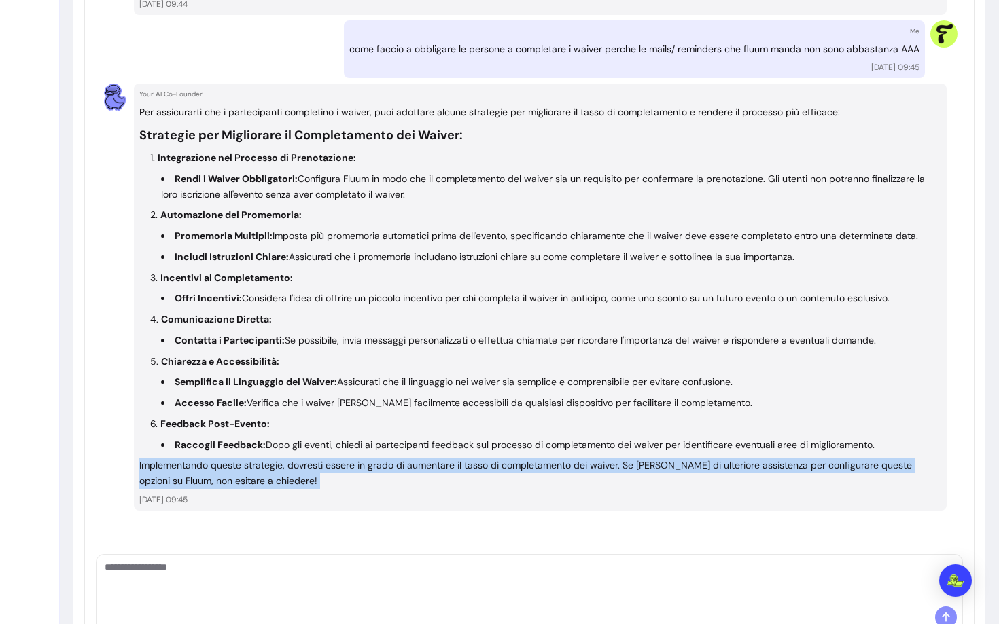
click at [238, 476] on p "Implementando queste strategie, dovresti essere in grado di aumentare il tasso …" at bounding box center [540, 473] width 802 height 31
